Goal: Task Accomplishment & Management: Use online tool/utility

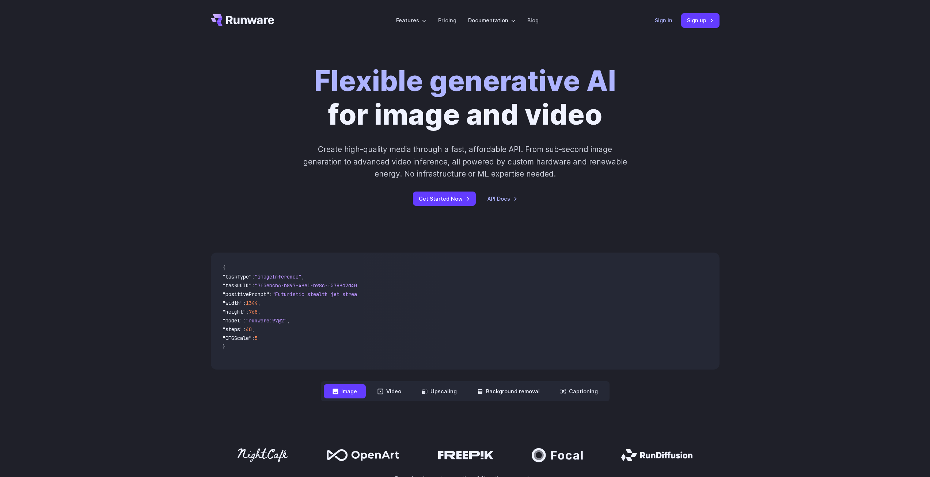
click at [669, 23] on link "Sign in" at bounding box center [664, 20] width 18 height 8
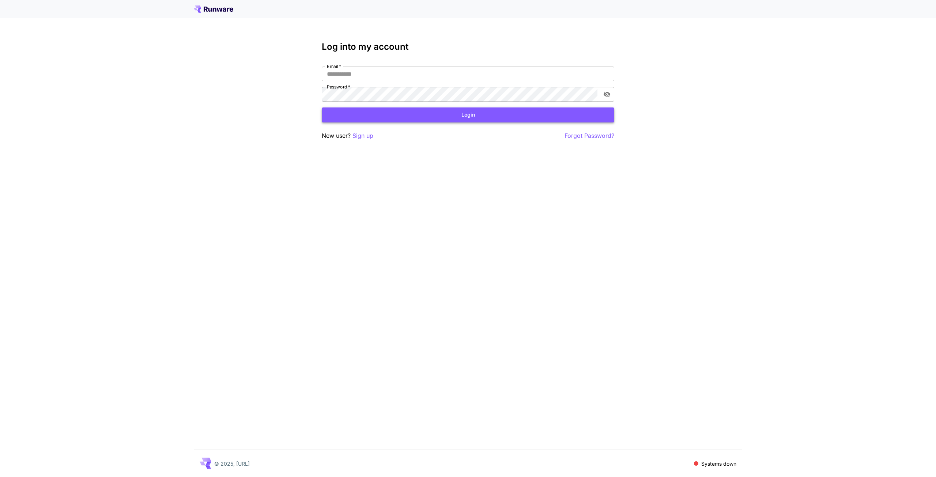
type input "**********"
click at [431, 112] on button "Login" at bounding box center [468, 114] width 292 height 15
